Goal: Task Accomplishment & Management: Use online tool/utility

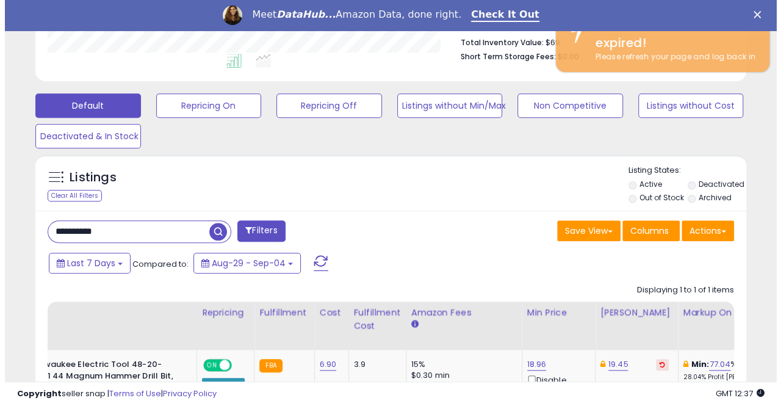
scroll to position [319, 0]
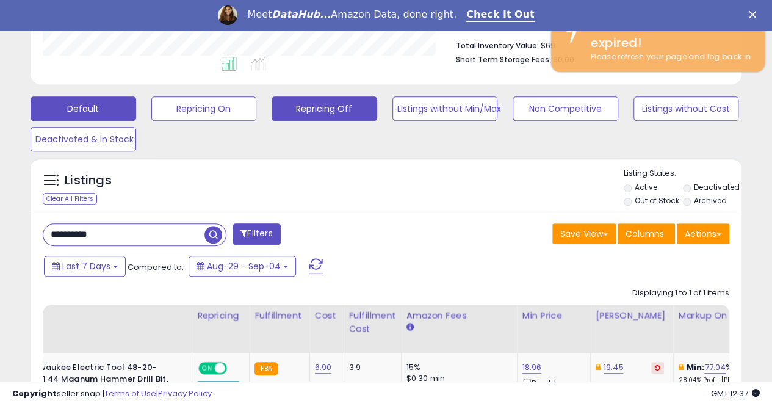
click at [303, 112] on button "Repricing Off" at bounding box center [325, 108] width 106 height 24
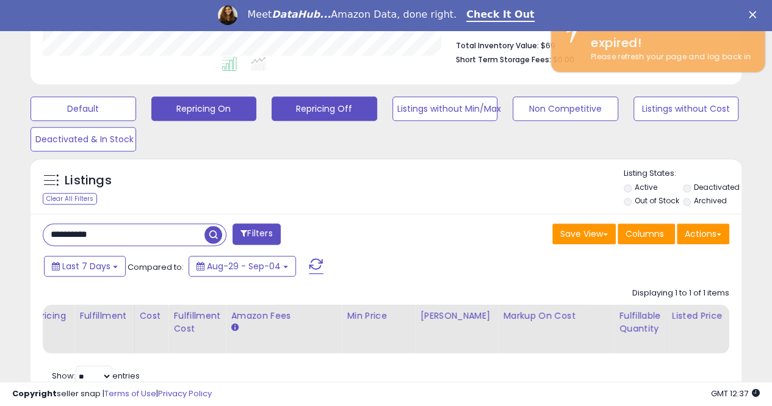
scroll to position [610079, 609918]
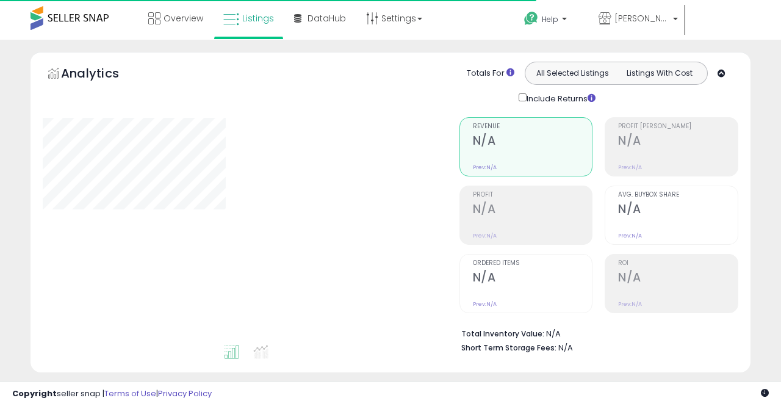
type input "**********"
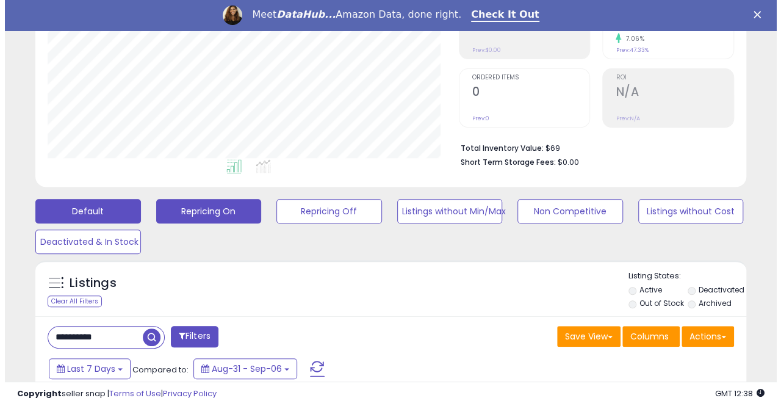
scroll to position [244, 0]
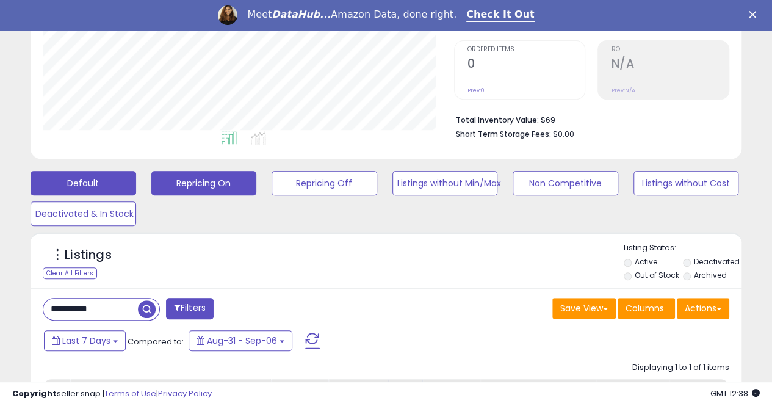
click at [193, 181] on button "Repricing On" at bounding box center [204, 183] width 106 height 24
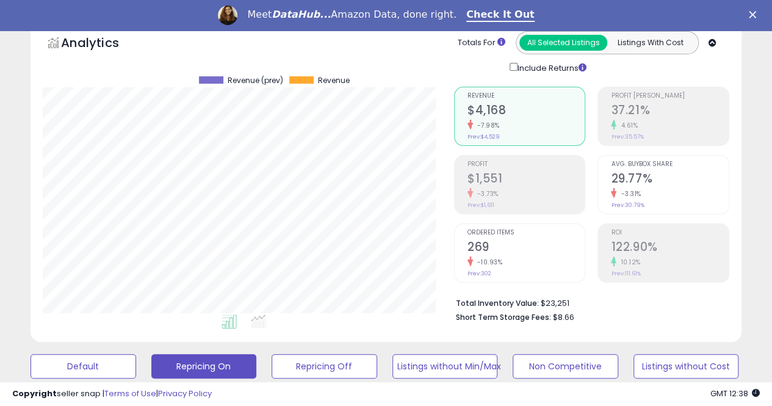
scroll to position [0, 0]
